Goal: Task Accomplishment & Management: Complete application form

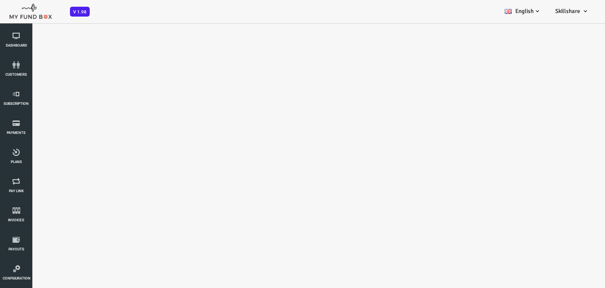
select select "100"
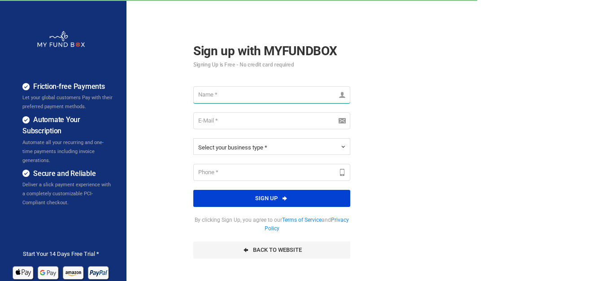
click at [255, 89] on input "text" at bounding box center [271, 94] width 157 height 17
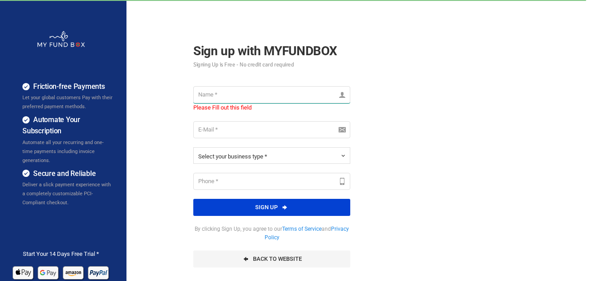
click at [280, 99] on input "text" at bounding box center [271, 94] width 157 height 17
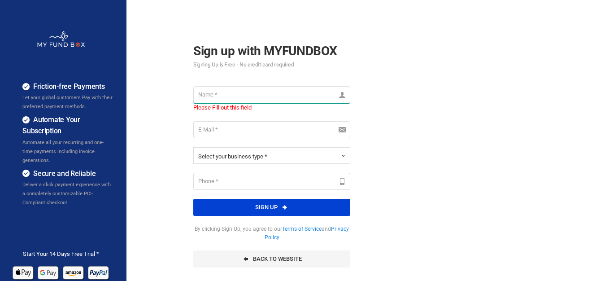
type input "S"
type input "Lexware"
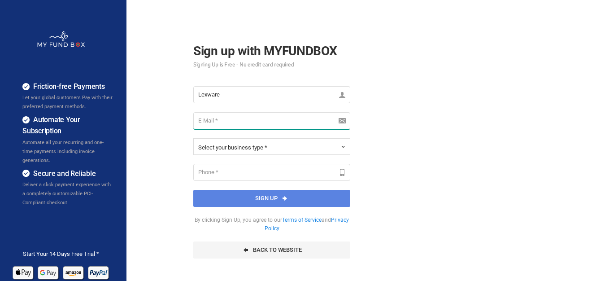
click at [220, 124] on input "email" at bounding box center [271, 120] width 157 height 17
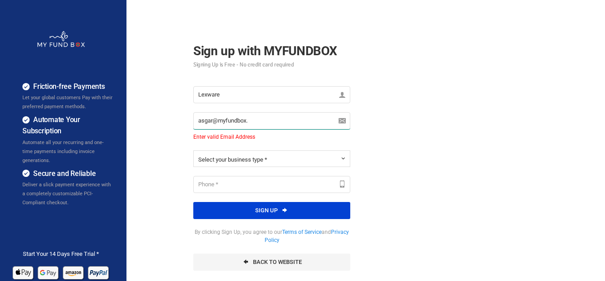
click at [212, 121] on input "asgar@myfundbox." at bounding box center [271, 120] width 157 height 17
drag, startPoint x: 272, startPoint y: 121, endPoint x: 436, endPoint y: 130, distance: 164.4
click at [272, 121] on input "asgar.hameed@myfundbox." at bounding box center [271, 120] width 157 height 17
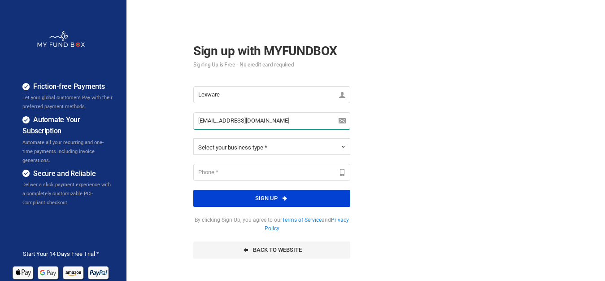
type input "[EMAIL_ADDRESS][DOMAIN_NAME]"
click at [284, 151] on button "Select your business type *" at bounding box center [271, 146] width 157 height 17
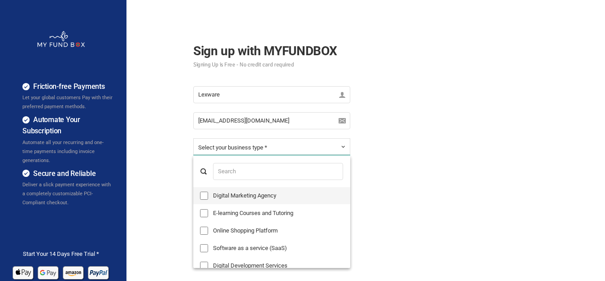
click at [261, 198] on label "Digital Marketing Agency" at bounding box center [271, 195] width 157 height 17
click at [208, 198] on input "Digital Marketing Agency" at bounding box center [204, 196] width 8 height 8
checkbox input "true"
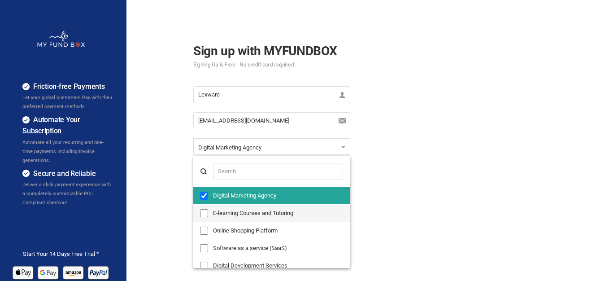
click at [259, 213] on label "E-learning Courses and Tutoring" at bounding box center [271, 213] width 157 height 17
click at [208, 213] on input "E-learning Courses and Tutoring" at bounding box center [204, 213] width 8 height 8
checkbox input "true"
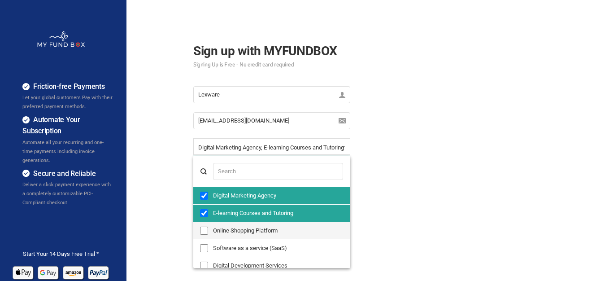
click at [259, 228] on label "Online Shopping Platform" at bounding box center [271, 230] width 157 height 17
click at [208, 228] on input "Online Shopping Platform" at bounding box center [204, 231] width 8 height 8
checkbox input "true"
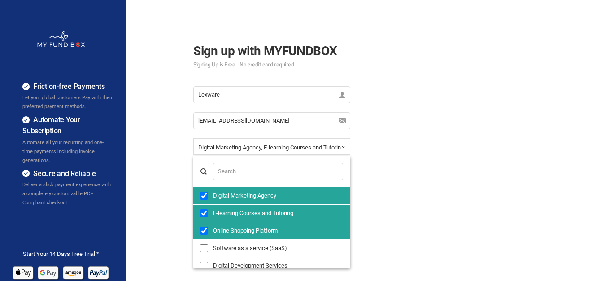
scroll to position [29, 0]
click at [425, 175] on div "Friction-free Payments Let your global customers Pay with their preferred payme…" at bounding box center [303, 224] width 614 height 449
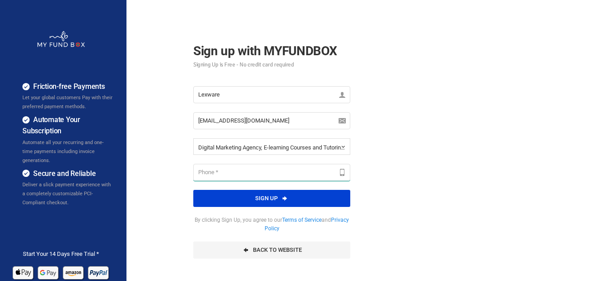
click at [256, 174] on input "text" at bounding box center [271, 172] width 157 height 17
type input "123334334"
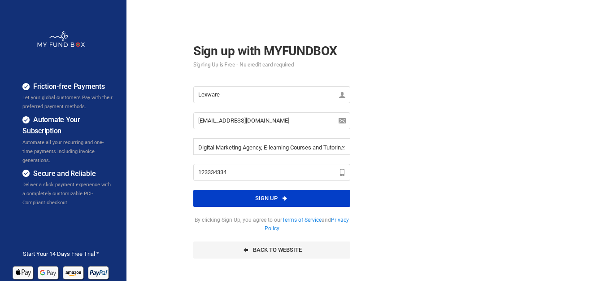
click at [266, 197] on button "Sign up" at bounding box center [271, 198] width 157 height 17
